Goal: Task Accomplishment & Management: Manage account settings

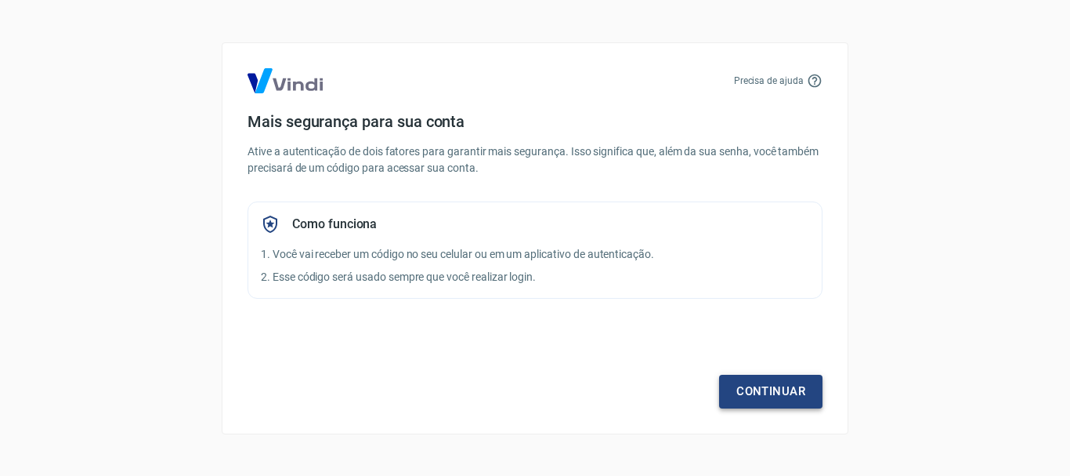
click at [758, 407] on link "Continuar" at bounding box center [770, 391] width 103 height 33
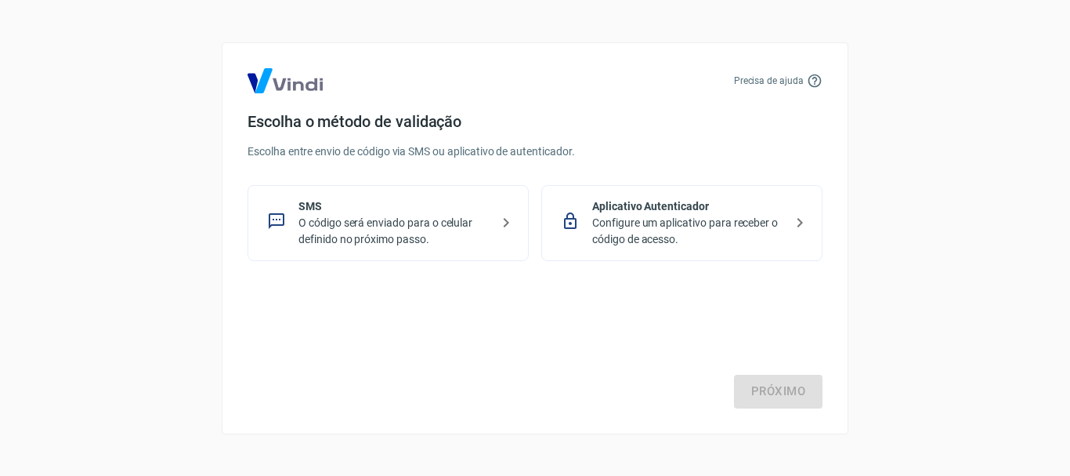
click at [759, 249] on div "Aplicativo Autenticador Configure um aplicativo para receber o código de acesso." at bounding box center [681, 223] width 281 height 76
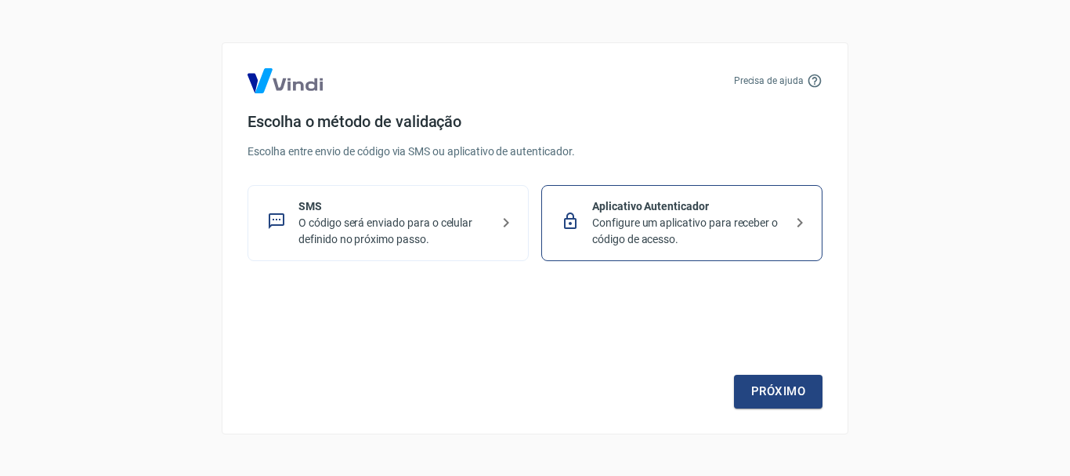
click at [476, 244] on p "O código será enviado para o celular definido no próximo passo." at bounding box center [395, 231] width 192 height 33
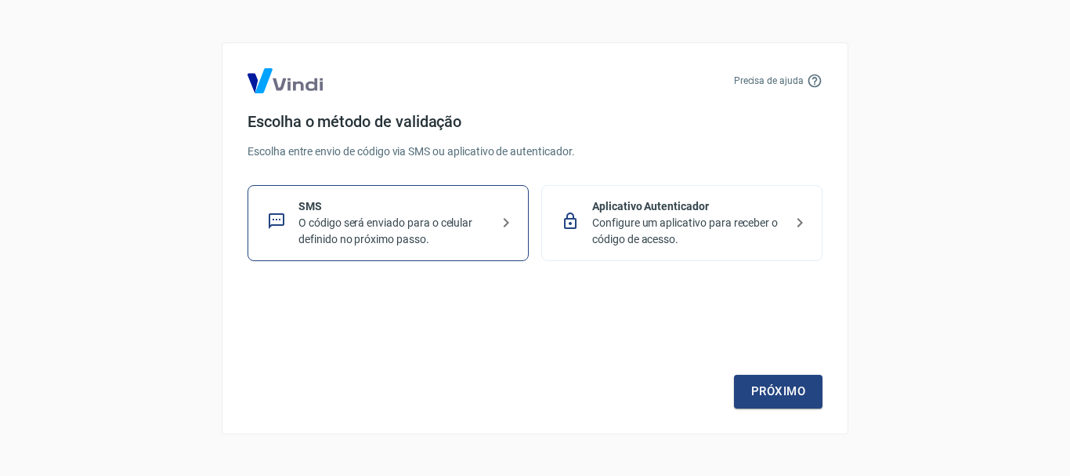
click at [635, 229] on p "Configure um aplicativo para receber o código de acesso." at bounding box center [688, 231] width 192 height 33
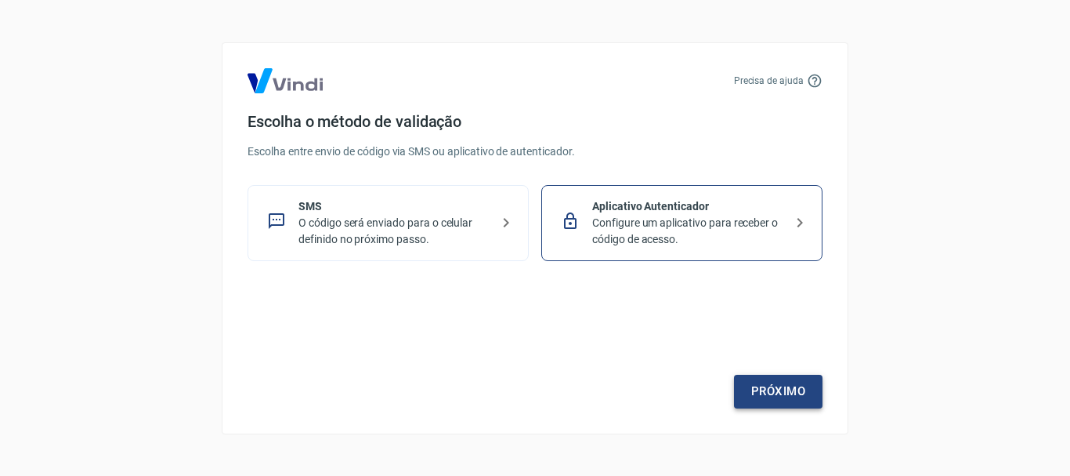
click at [743, 376] on link "Próximo" at bounding box center [778, 391] width 89 height 33
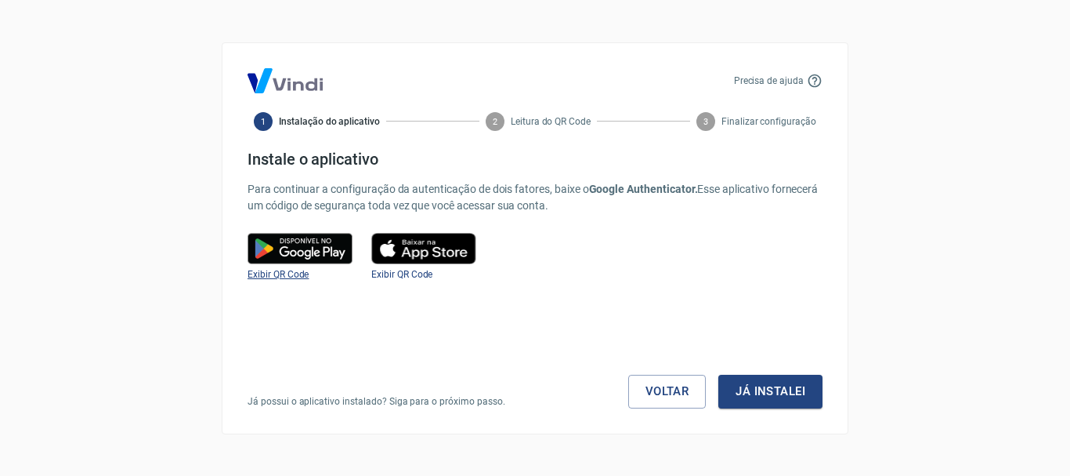
click at [256, 277] on span "Exibir QR Code" at bounding box center [278, 274] width 61 height 11
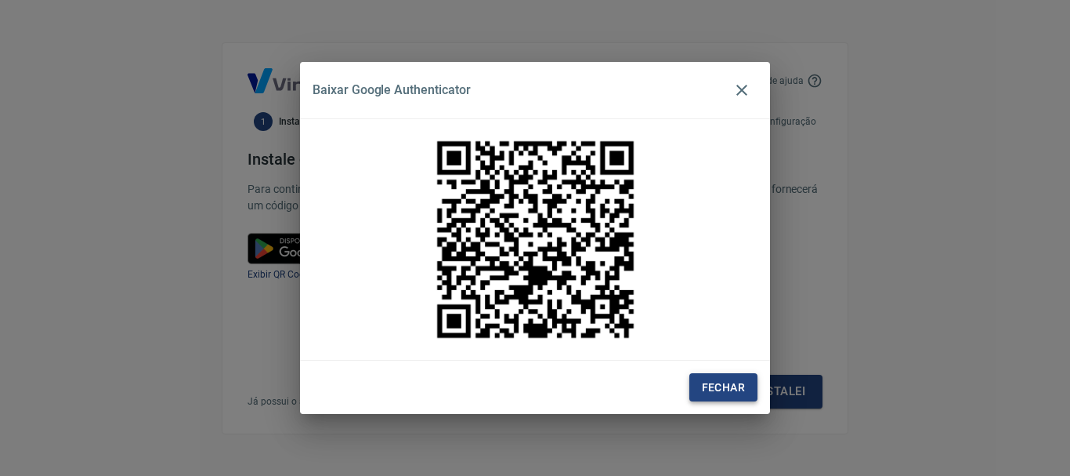
click at [738, 388] on button "Fechar" at bounding box center [724, 387] width 68 height 29
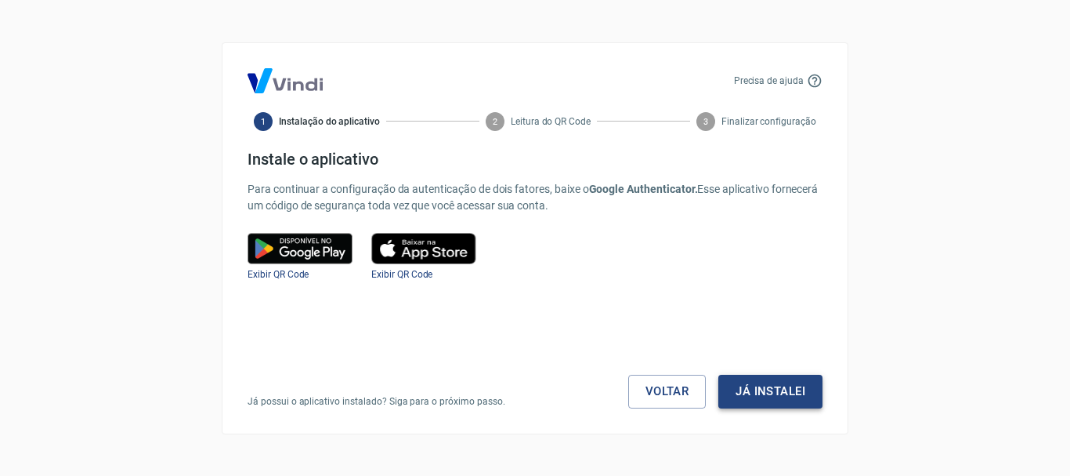
click at [741, 389] on button "Já instalei" at bounding box center [771, 391] width 104 height 33
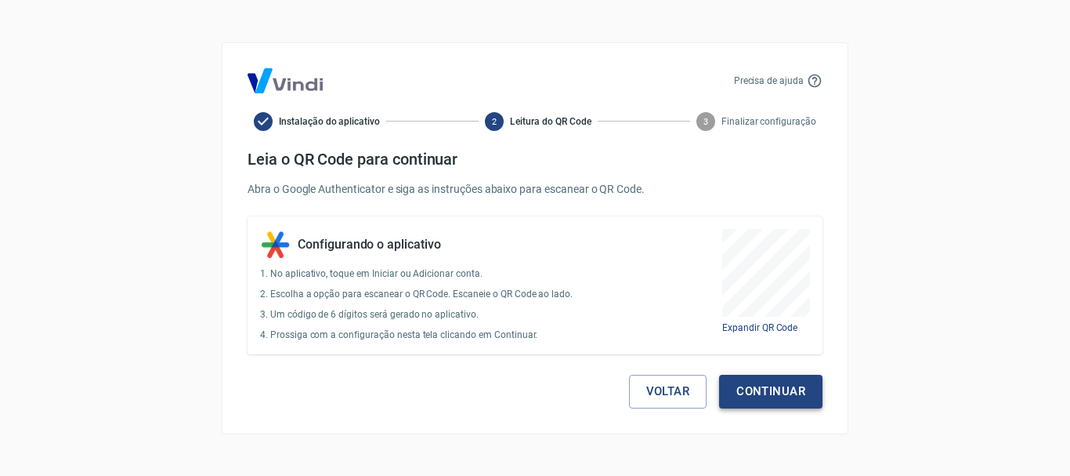
click at [741, 388] on button "Continuar" at bounding box center [770, 391] width 103 height 33
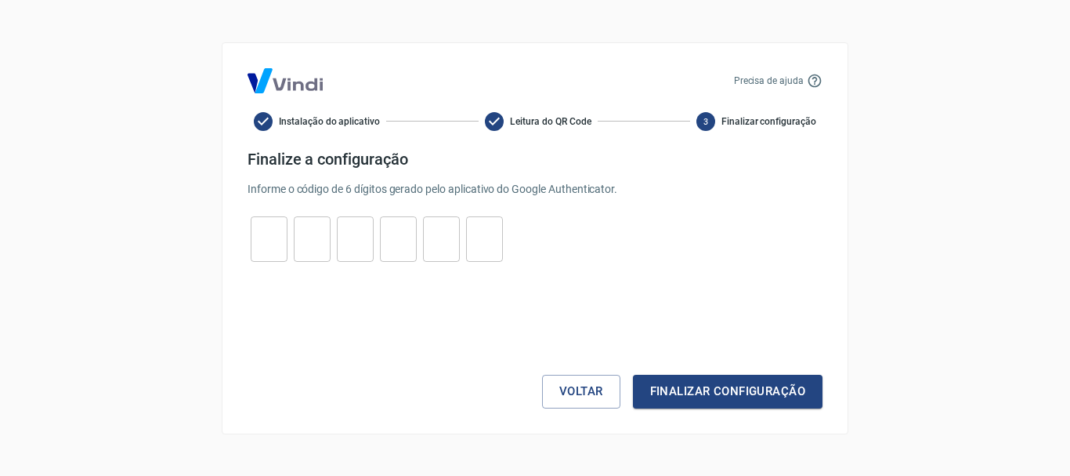
click at [265, 231] on input "tel" at bounding box center [269, 239] width 37 height 34
type input "1"
type input "8"
type input "5"
type input "1"
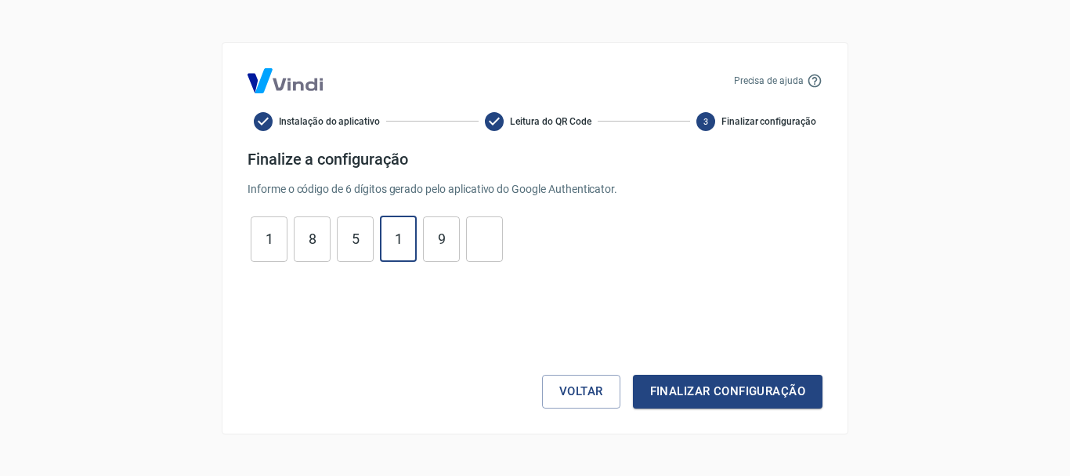
type input "9"
type input "0"
click at [633, 375] on button "Finalizar configuração" at bounding box center [728, 391] width 190 height 33
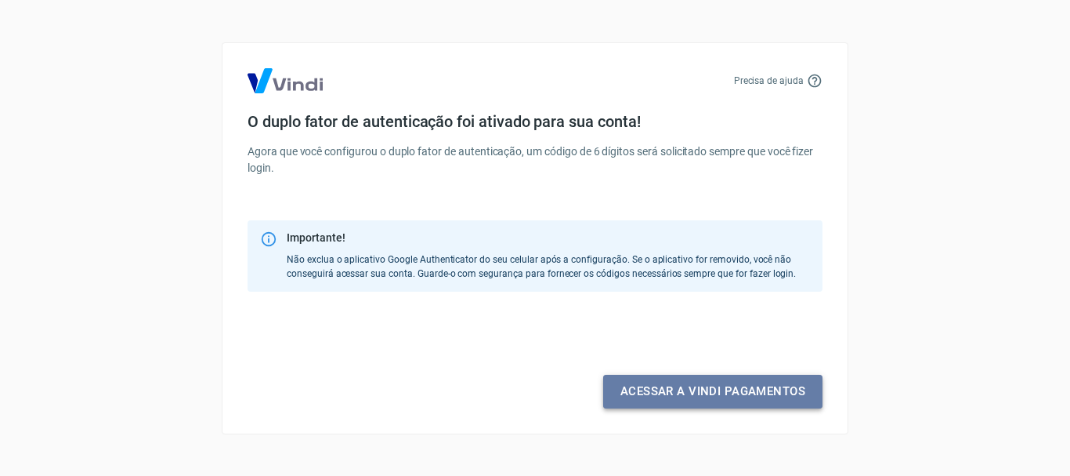
click at [685, 389] on link "Acessar a Vindi pagamentos" at bounding box center [712, 391] width 219 height 33
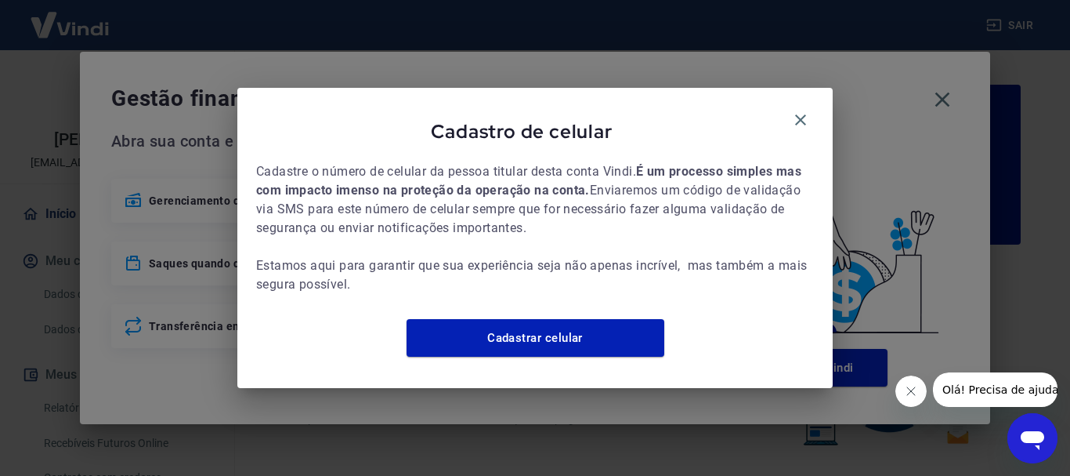
click at [699, 217] on span "Cadastre o número de celular da pessoa titular desta conta Vindi. É um processo…" at bounding box center [535, 228] width 558 height 132
click at [683, 170] on span "Cadastre o número de celular da pessoa titular desta conta Vindi. É um processo…" at bounding box center [535, 228] width 558 height 132
click at [733, 197] on span "Cadastre o número de celular da pessoa titular desta conta Vindi. É um processo…" at bounding box center [535, 228] width 558 height 132
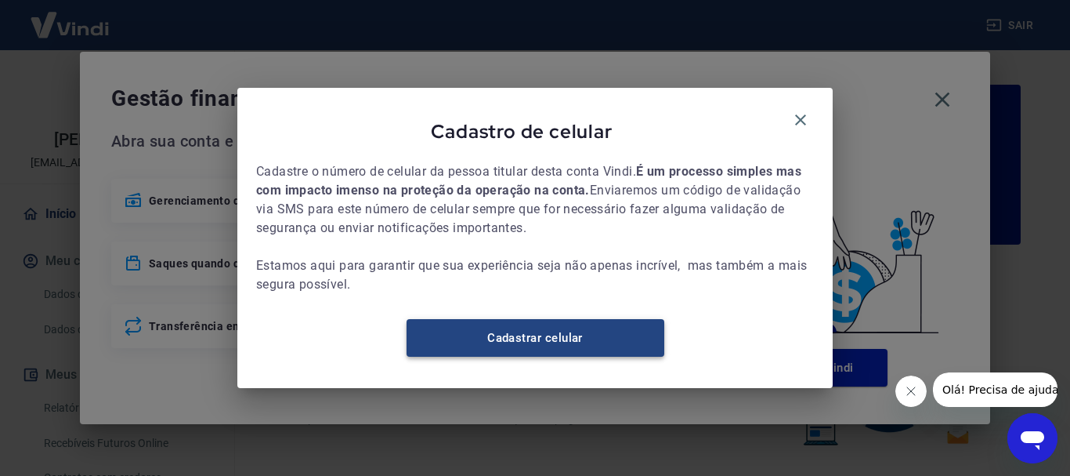
click at [588, 346] on link "Cadastrar celular" at bounding box center [536, 338] width 258 height 38
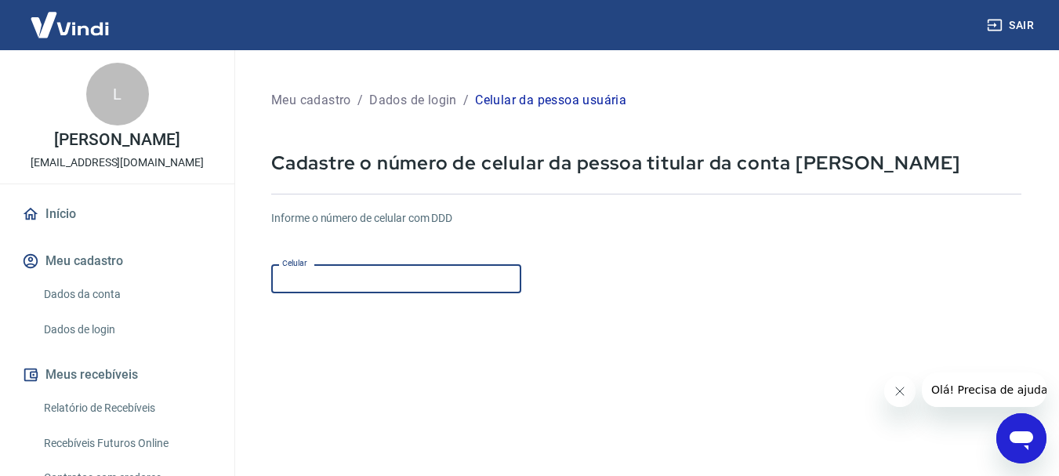
click at [455, 269] on input "Celular" at bounding box center [396, 278] width 250 height 29
paste input "(21) 96974-9879"
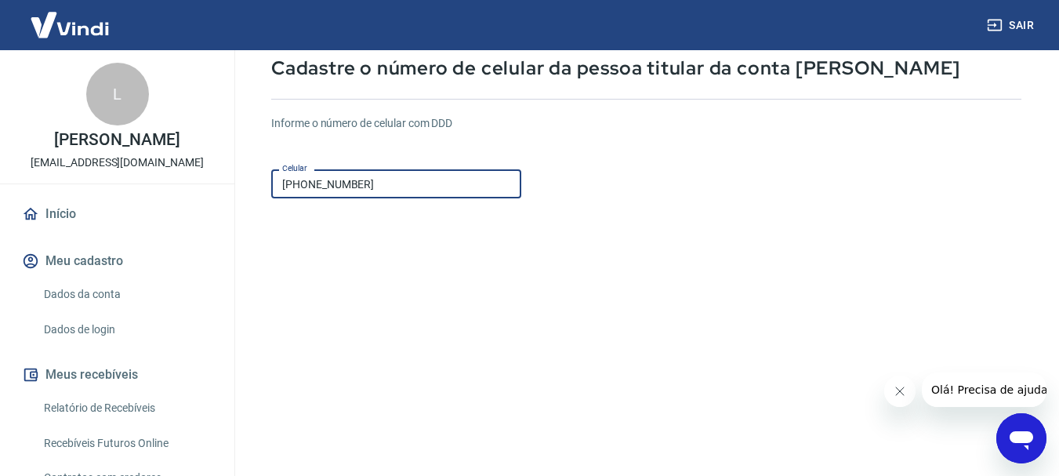
scroll to position [235, 0]
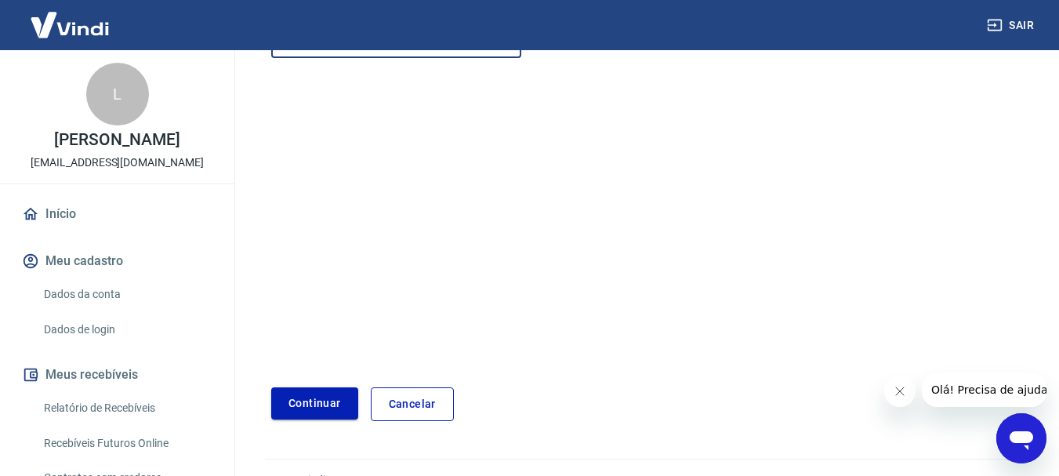
type input "(21) 96974-9879"
click at [325, 415] on button "Continuar" at bounding box center [314, 403] width 87 height 32
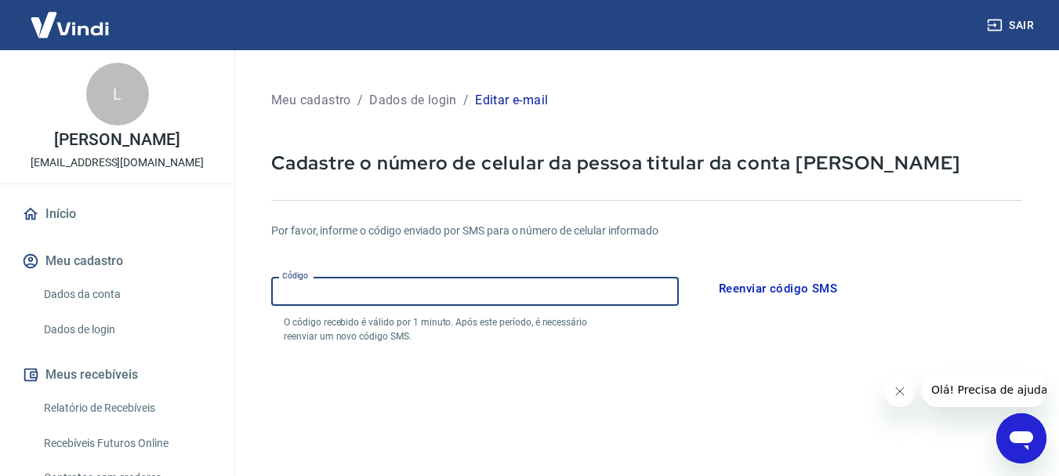
click at [425, 300] on input "Código" at bounding box center [474, 291] width 407 height 29
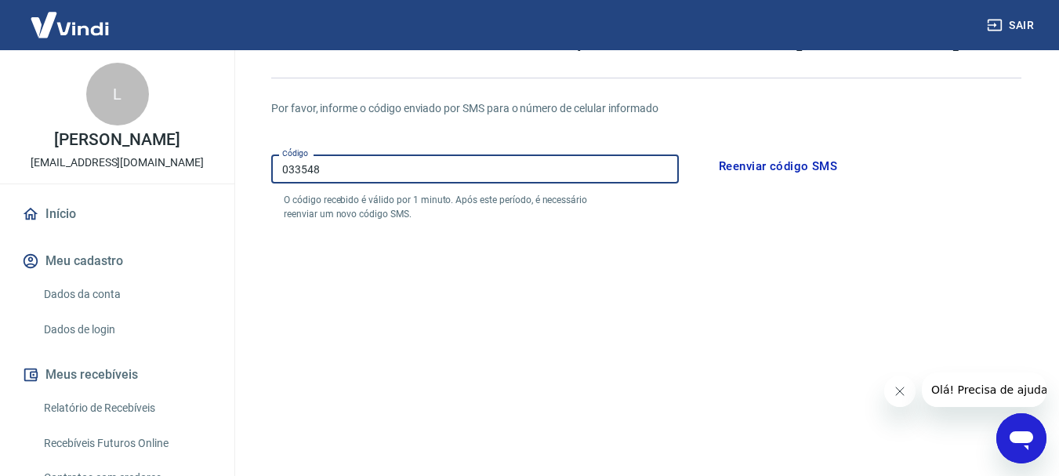
scroll to position [313, 0]
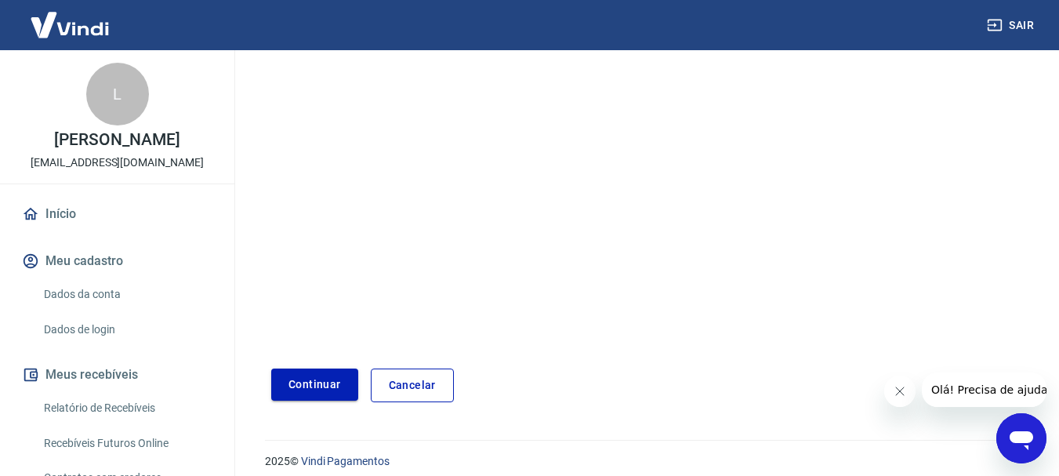
type input "033548"
click at [335, 375] on button "Continuar" at bounding box center [314, 384] width 87 height 32
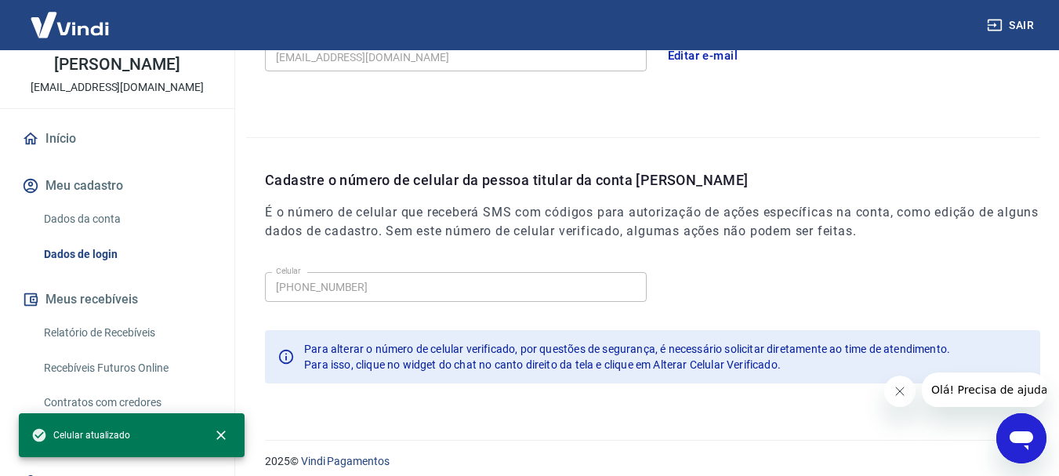
scroll to position [147, 0]
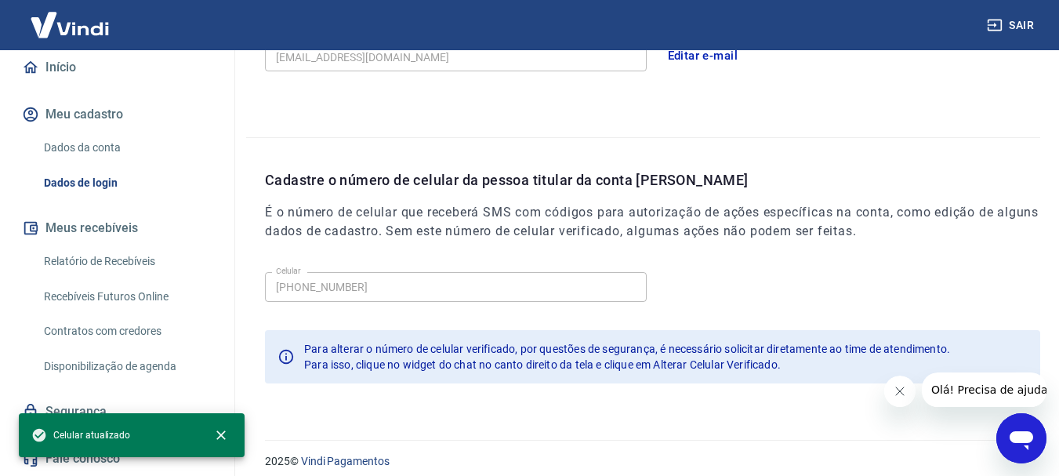
click at [118, 265] on link "Relatório de Recebíveis" at bounding box center [127, 261] width 178 height 32
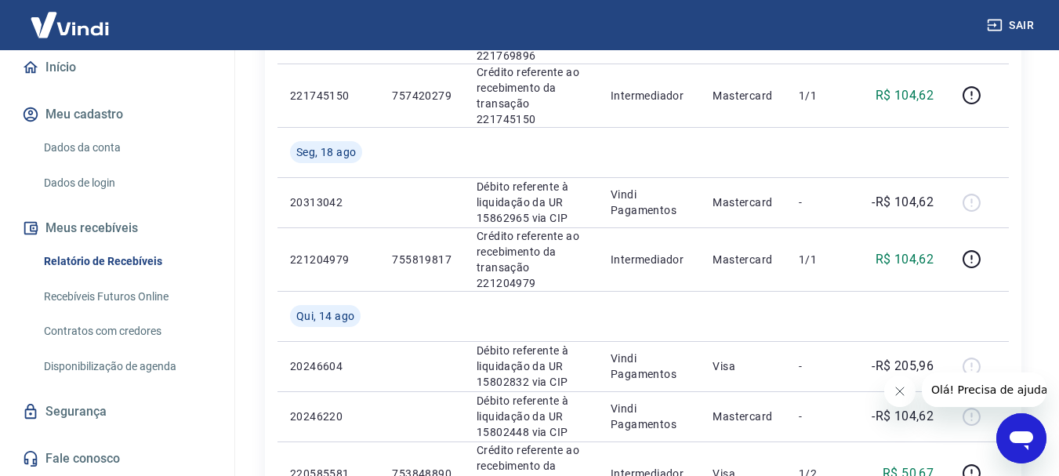
scroll to position [1407, 0]
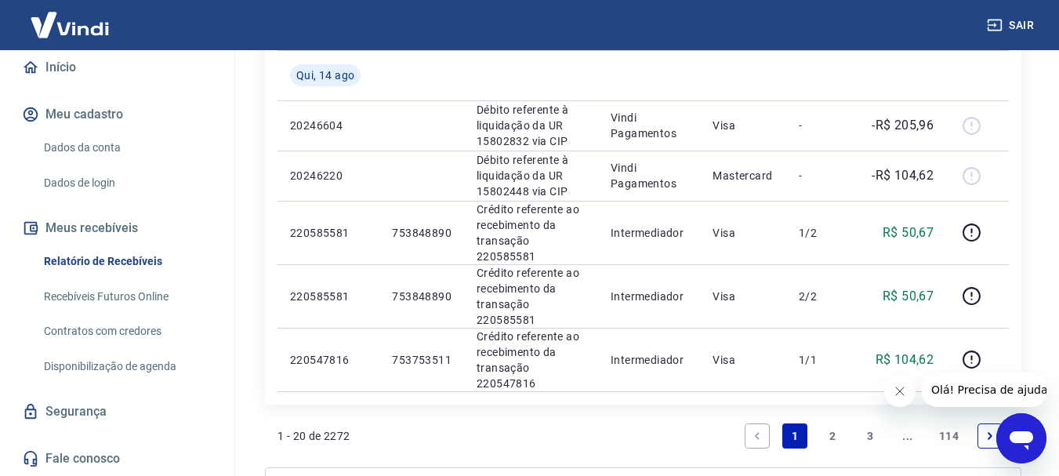
drag, startPoint x: 222, startPoint y: 417, endPoint x: 221, endPoint y: 425, distance: 8.7
click at [221, 425] on div "Início Meu cadastro Dados da conta Dados de login Meus recebíveis Relatório de …" at bounding box center [117, 262] width 234 height 425
click at [90, 302] on link "Recebíveis Futuros Online" at bounding box center [127, 297] width 178 height 32
click at [152, 370] on link "Disponibilização de agenda" at bounding box center [127, 366] width 178 height 32
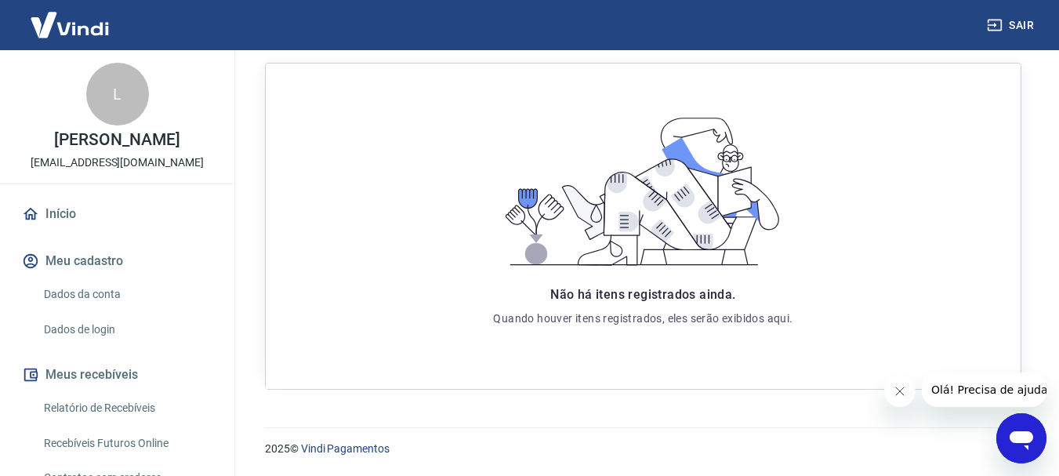
click at [118, 283] on link "Dados da conta" at bounding box center [127, 294] width 178 height 32
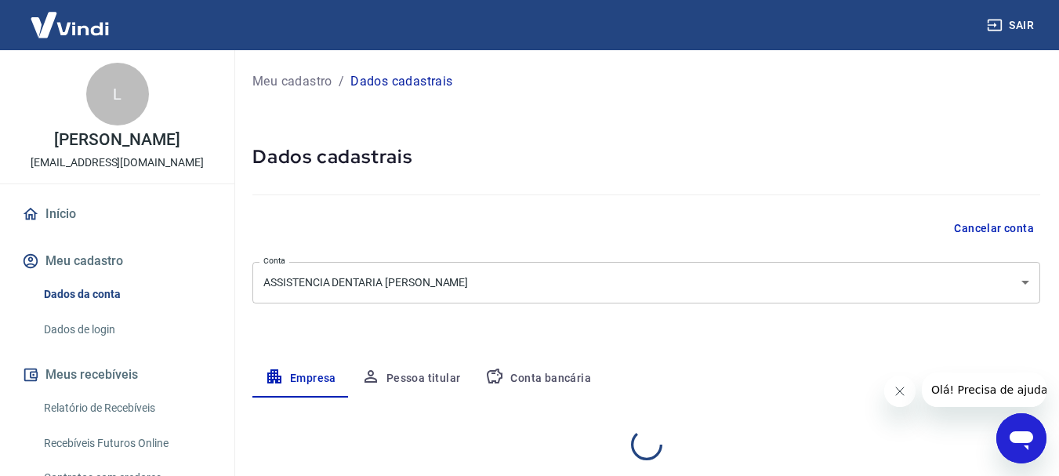
select select "RJ"
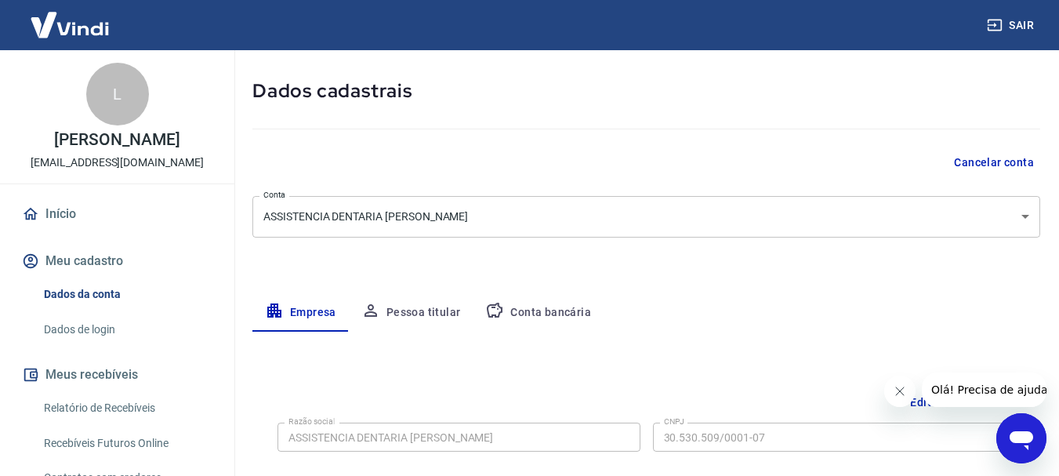
scroll to position [157, 0]
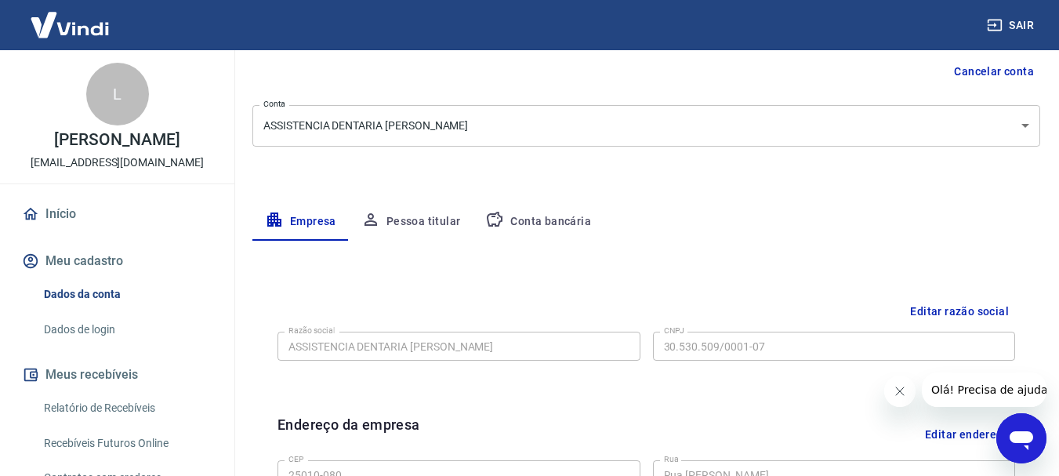
click at [556, 223] on button "Conta bancária" at bounding box center [538, 222] width 131 height 38
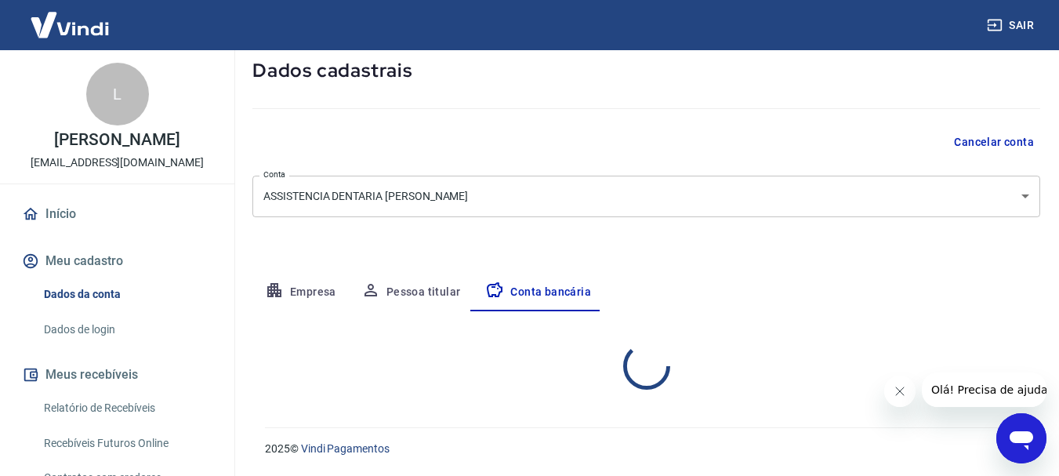
select select "1"
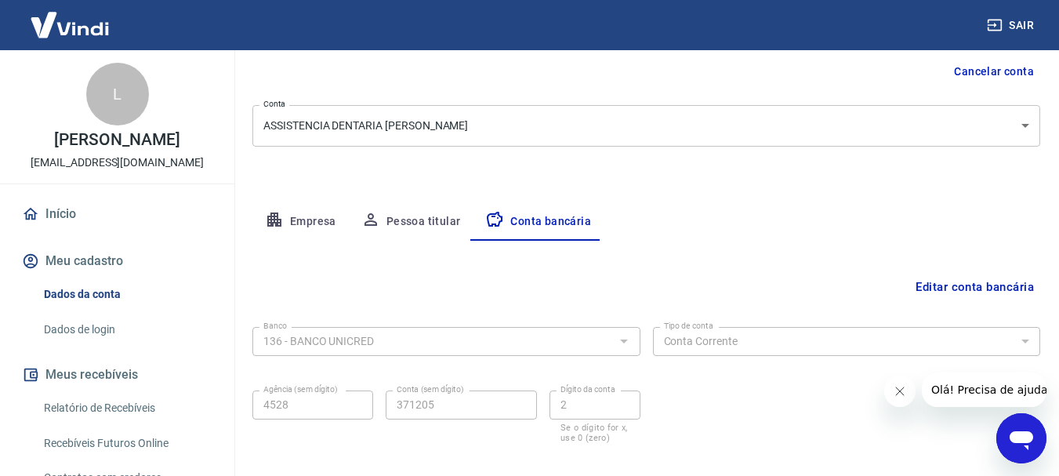
scroll to position [238, 0]
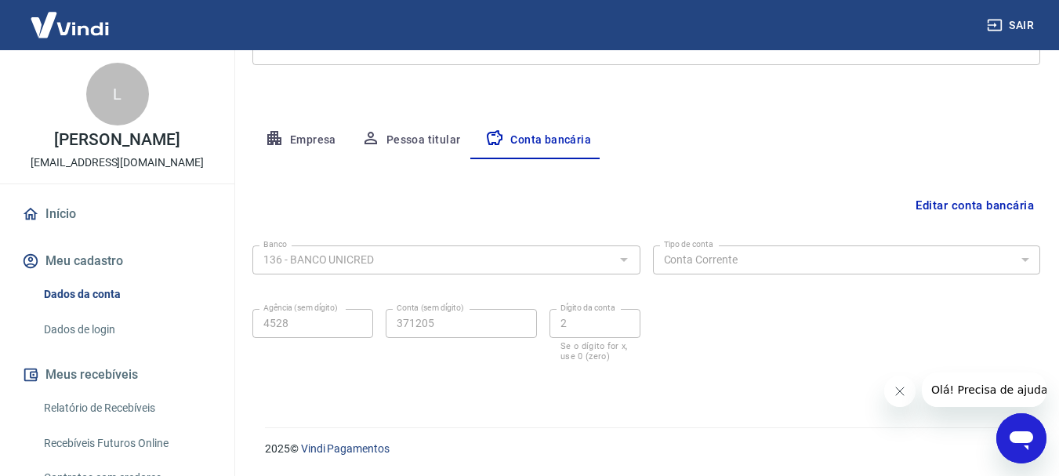
click at [297, 119] on div "Meu cadastro / Dados cadastrais Dados cadastrais Cancelar conta Conta ASSISTENC…" at bounding box center [646, 110] width 825 height 596
click at [299, 132] on button "Empresa" at bounding box center [300, 140] width 96 height 38
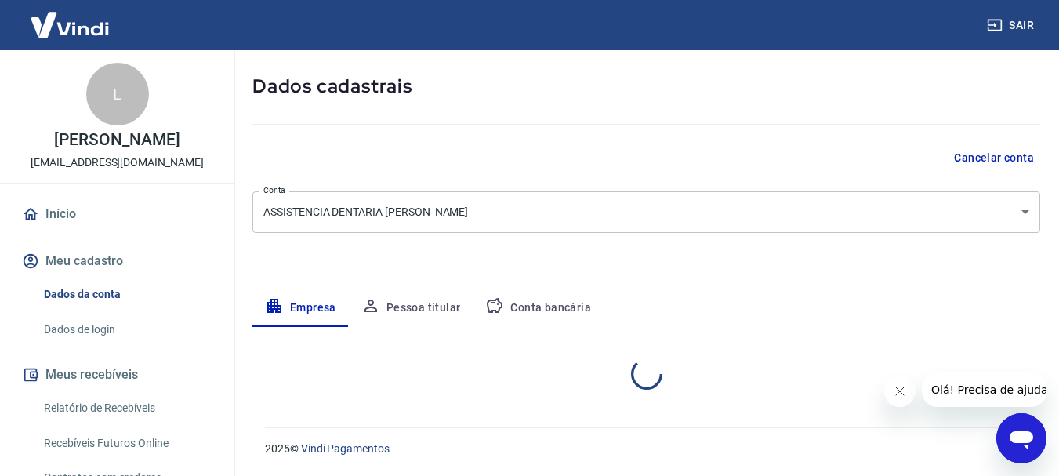
select select "RJ"
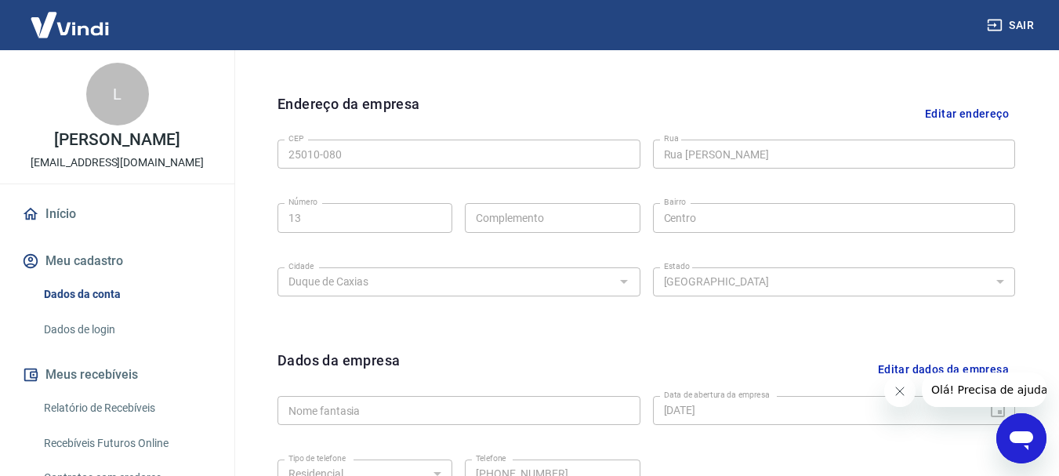
scroll to position [654, 0]
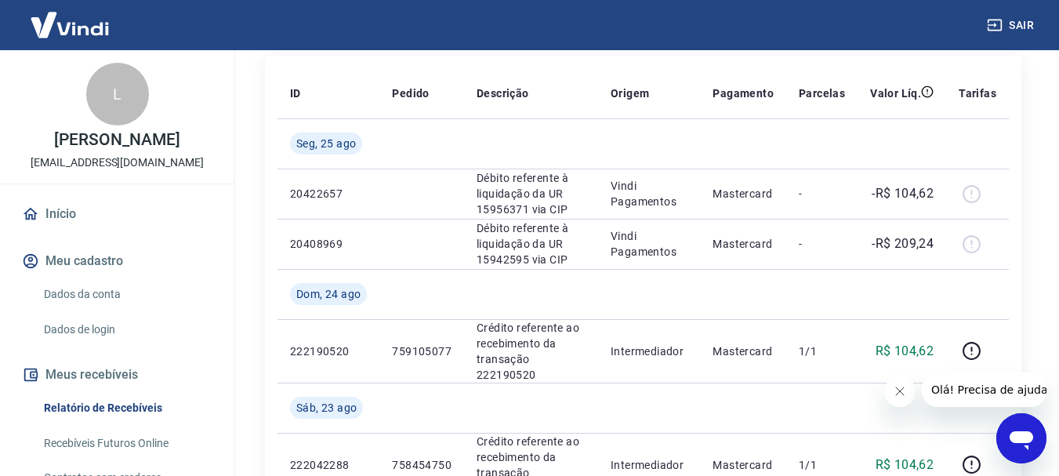
scroll to position [549, 0]
